Goal: Navigation & Orientation: Find specific page/section

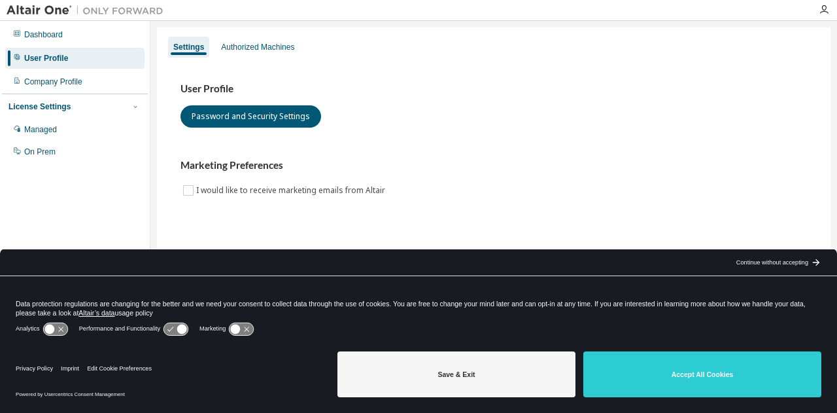
click at [780, 260] on div "Continue without accepting" at bounding box center [772, 262] width 72 height 10
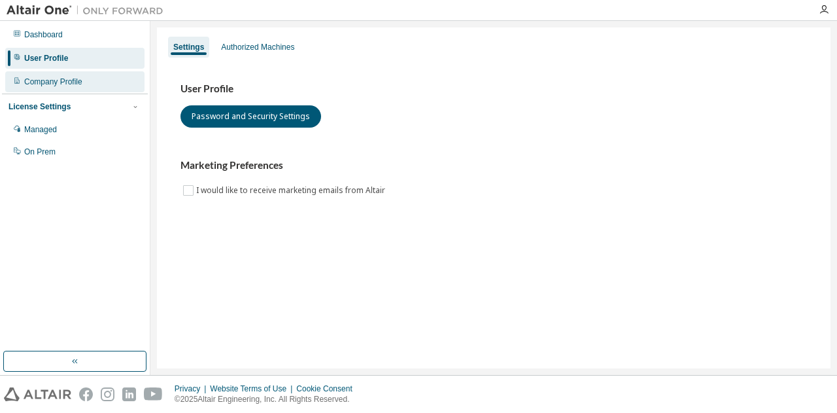
click at [69, 82] on div "Company Profile" at bounding box center [53, 82] width 58 height 10
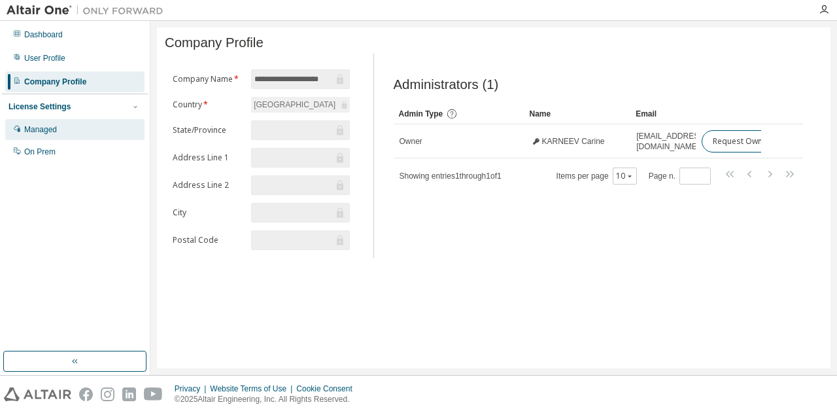
click at [47, 135] on div "Managed" at bounding box center [74, 129] width 139 height 21
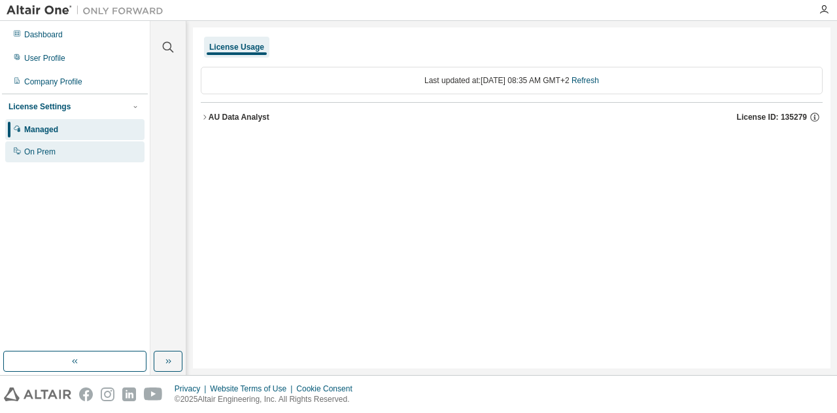
click at [45, 154] on div "On Prem" at bounding box center [39, 152] width 31 height 10
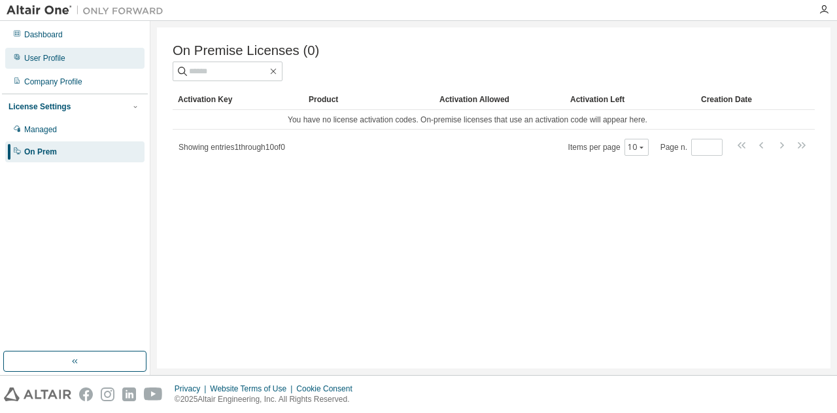
click at [54, 57] on div "User Profile" at bounding box center [44, 58] width 41 height 10
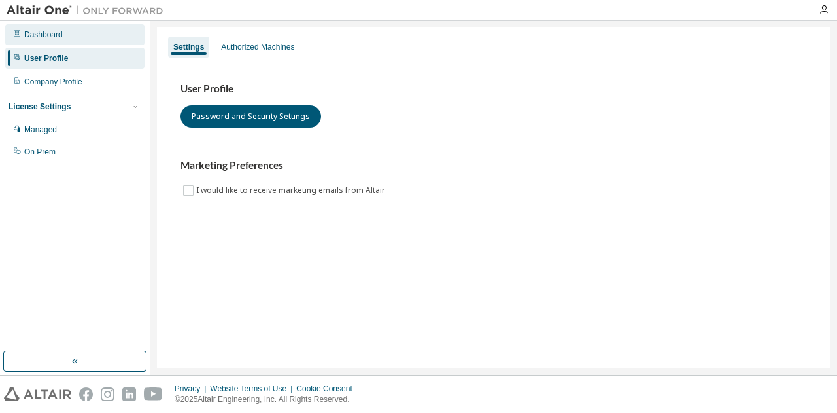
click at [58, 34] on div "Dashboard" at bounding box center [43, 34] width 39 height 10
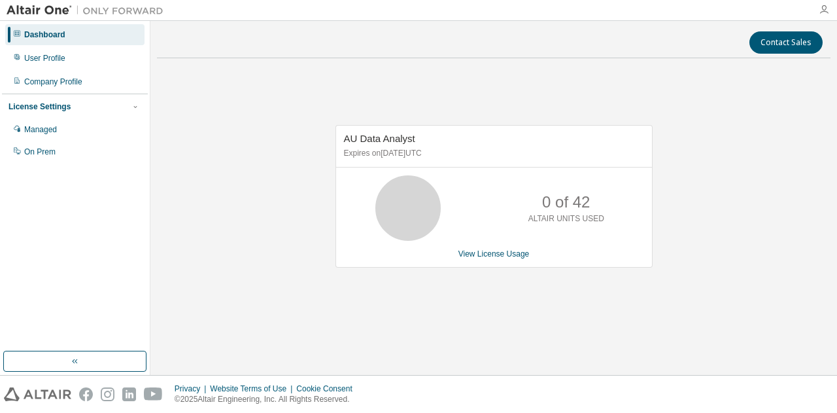
click at [823, 11] on icon "button" at bounding box center [824, 10] width 10 height 10
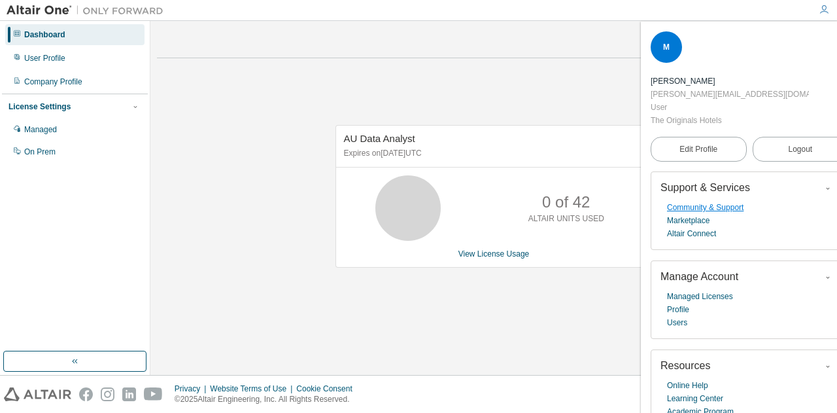
click at [729, 209] on link "Community & Support" at bounding box center [705, 207] width 77 height 13
